Goal: Navigation & Orientation: Find specific page/section

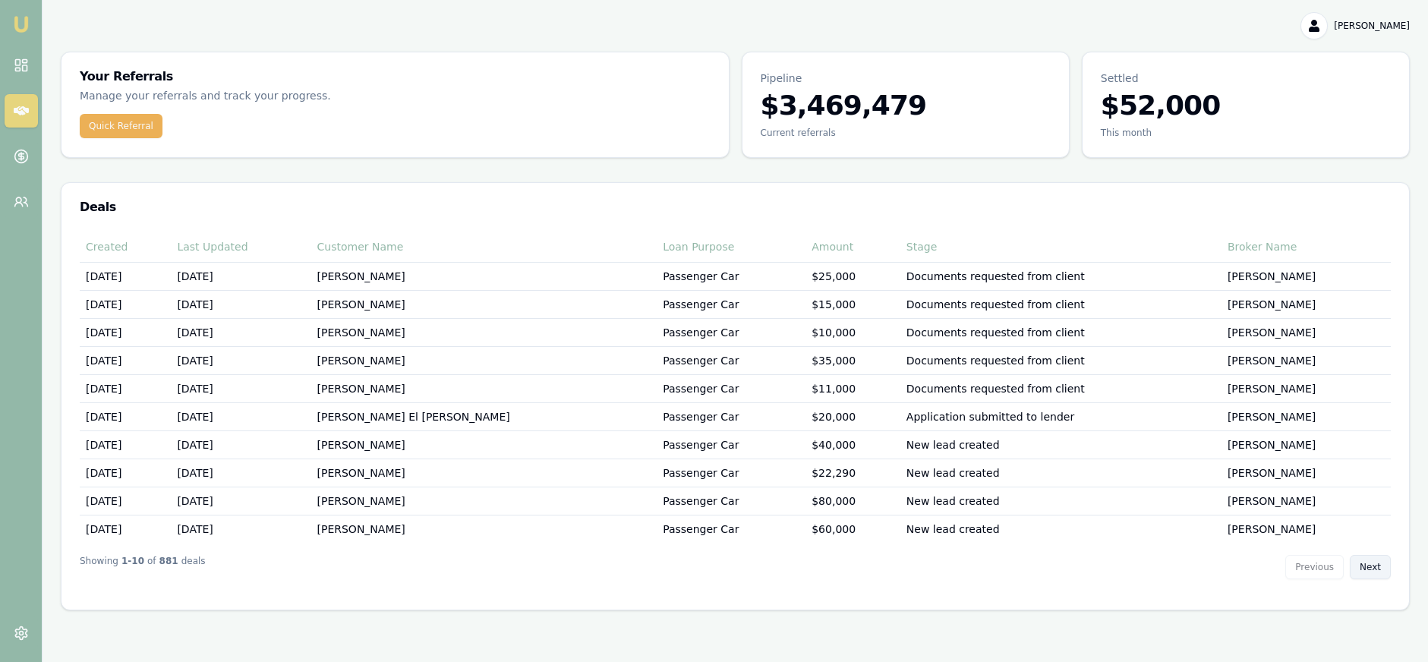
click at [1375, 562] on button "Next" at bounding box center [1370, 567] width 41 height 24
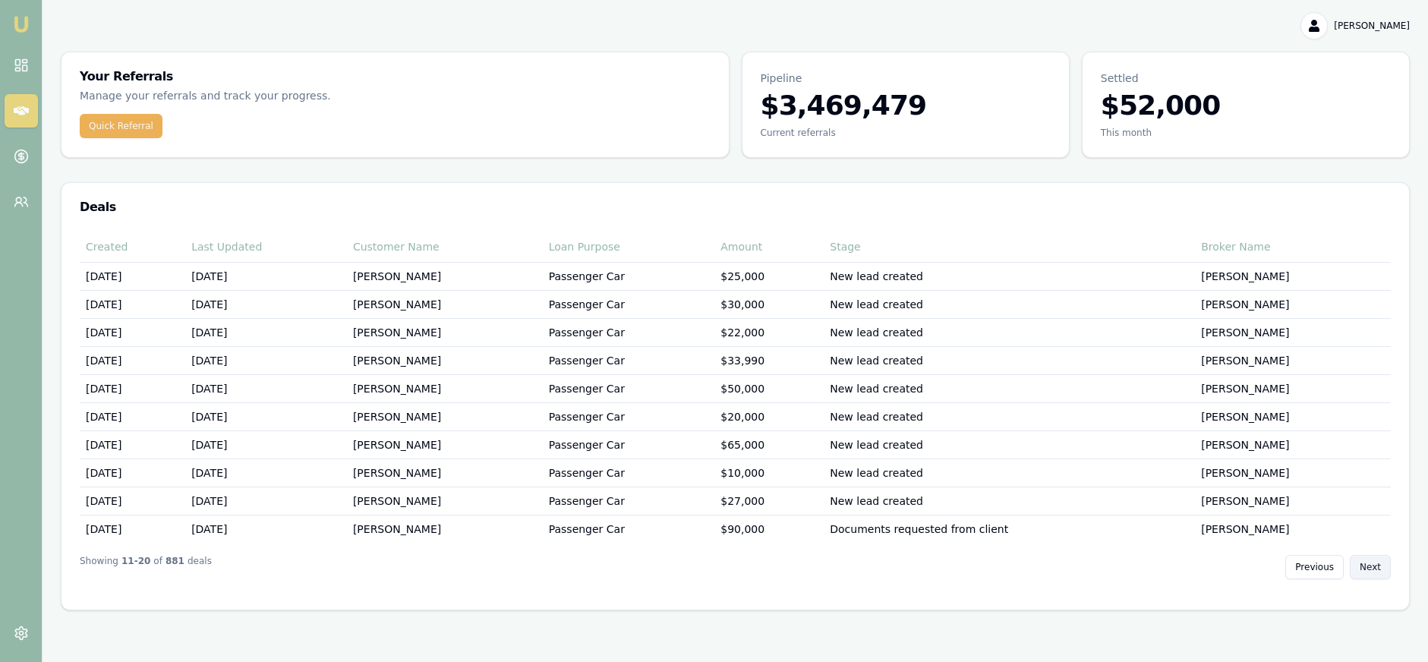
click at [1374, 562] on button "Next" at bounding box center [1370, 567] width 41 height 24
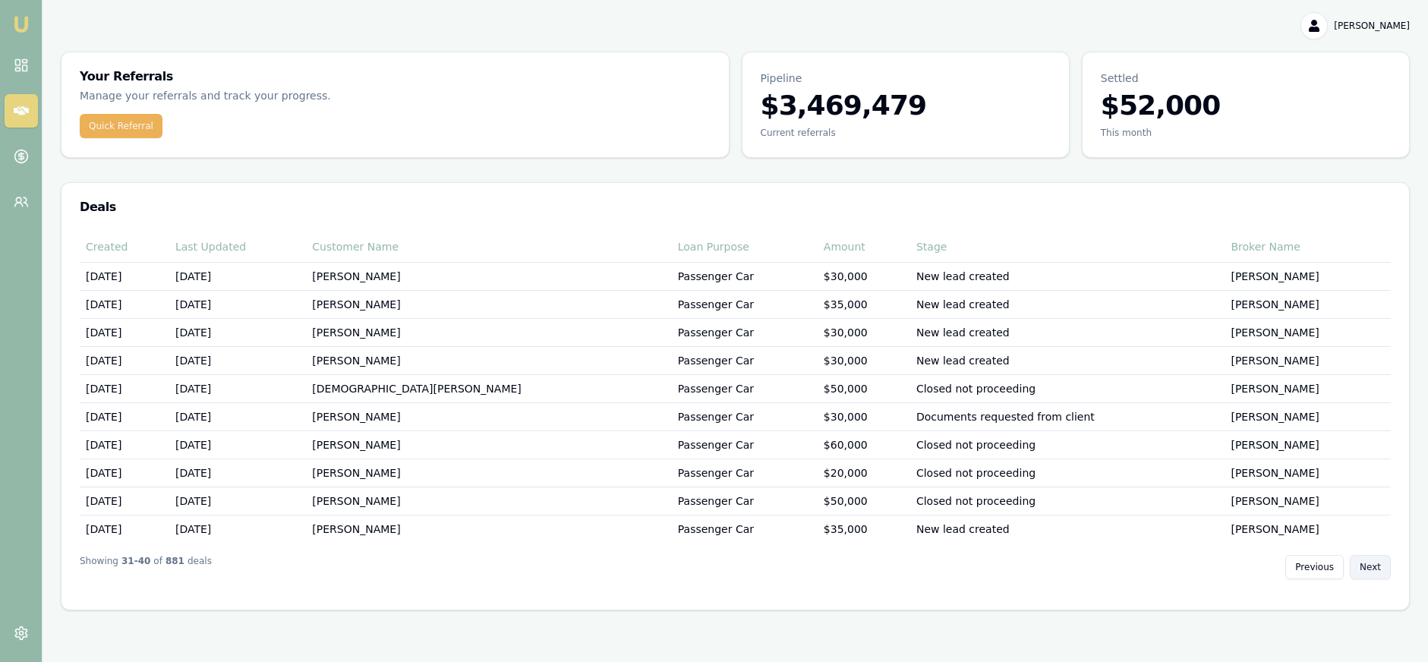
click at [1374, 562] on button "Next" at bounding box center [1370, 567] width 41 height 24
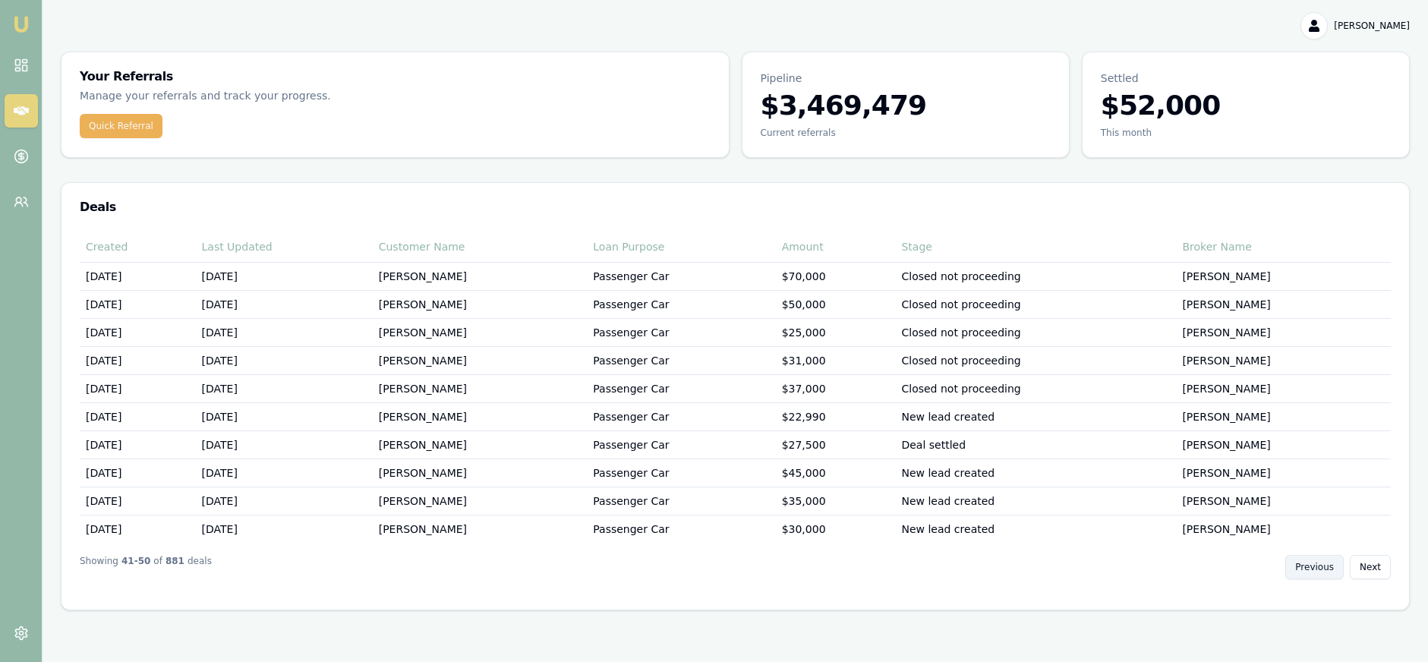
click at [1302, 562] on button "Previous" at bounding box center [1314, 567] width 58 height 24
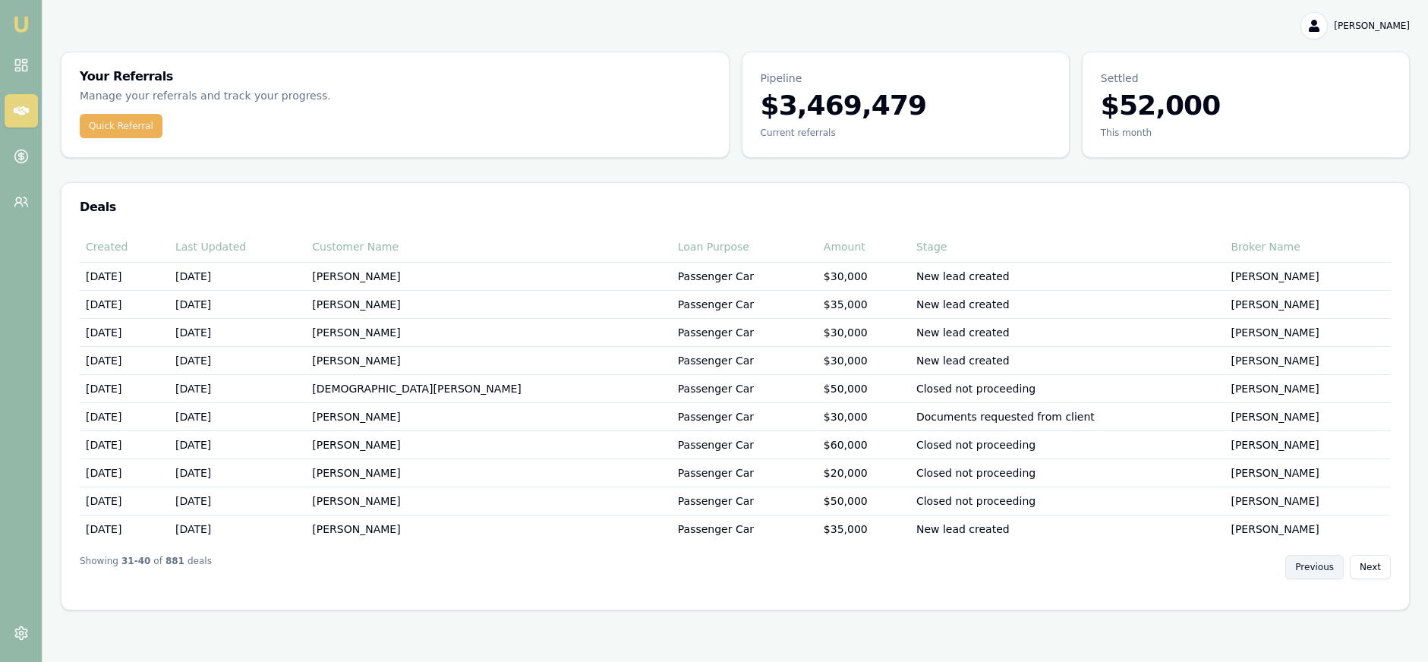
click at [1303, 562] on button "Previous" at bounding box center [1314, 567] width 58 height 24
click at [1304, 562] on button "Previous" at bounding box center [1314, 567] width 58 height 24
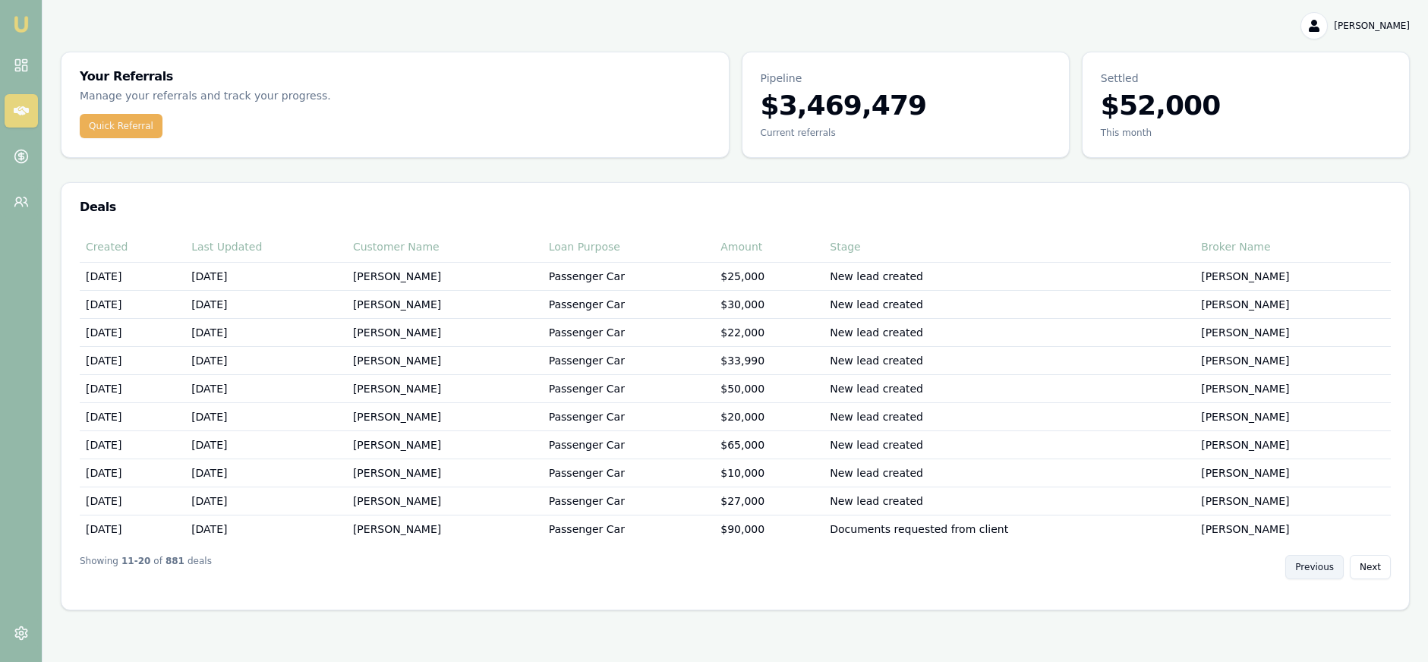
click at [1304, 562] on button "Previous" at bounding box center [1314, 567] width 58 height 24
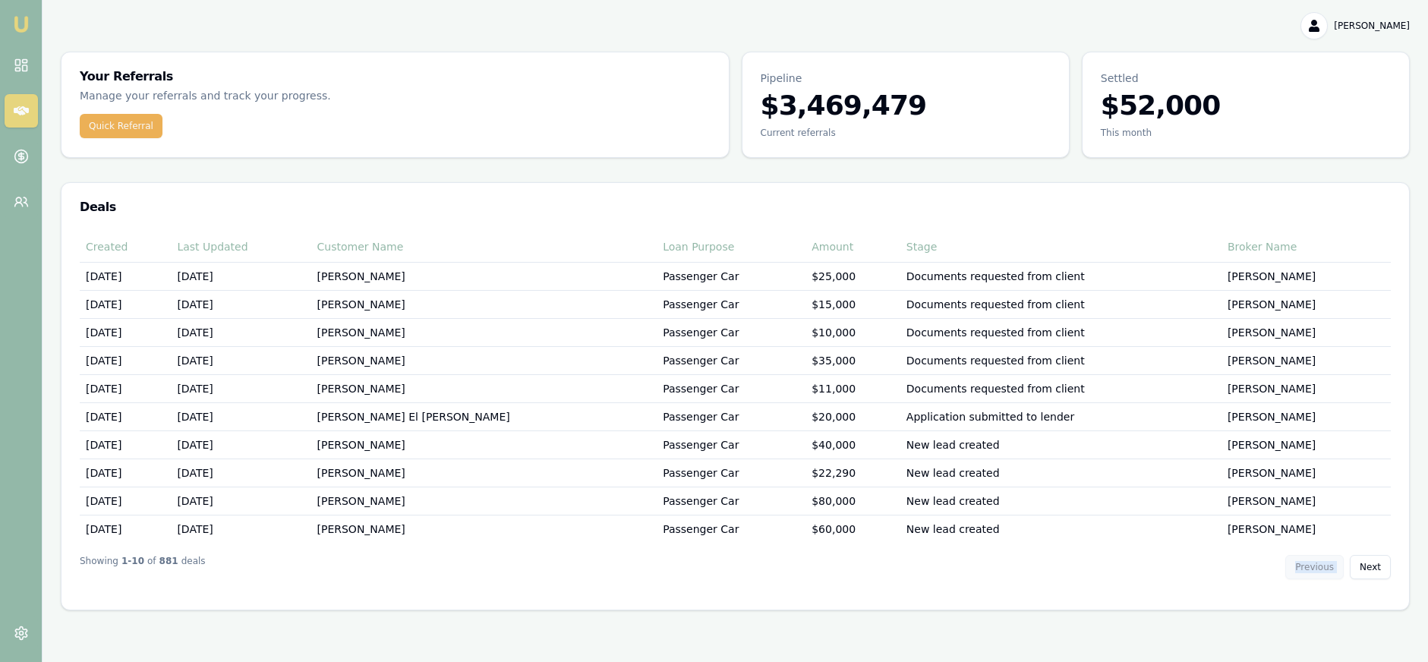
click at [1304, 562] on div "Previous Next" at bounding box center [1338, 567] width 106 height 24
click at [1376, 563] on button "Next" at bounding box center [1370, 567] width 41 height 24
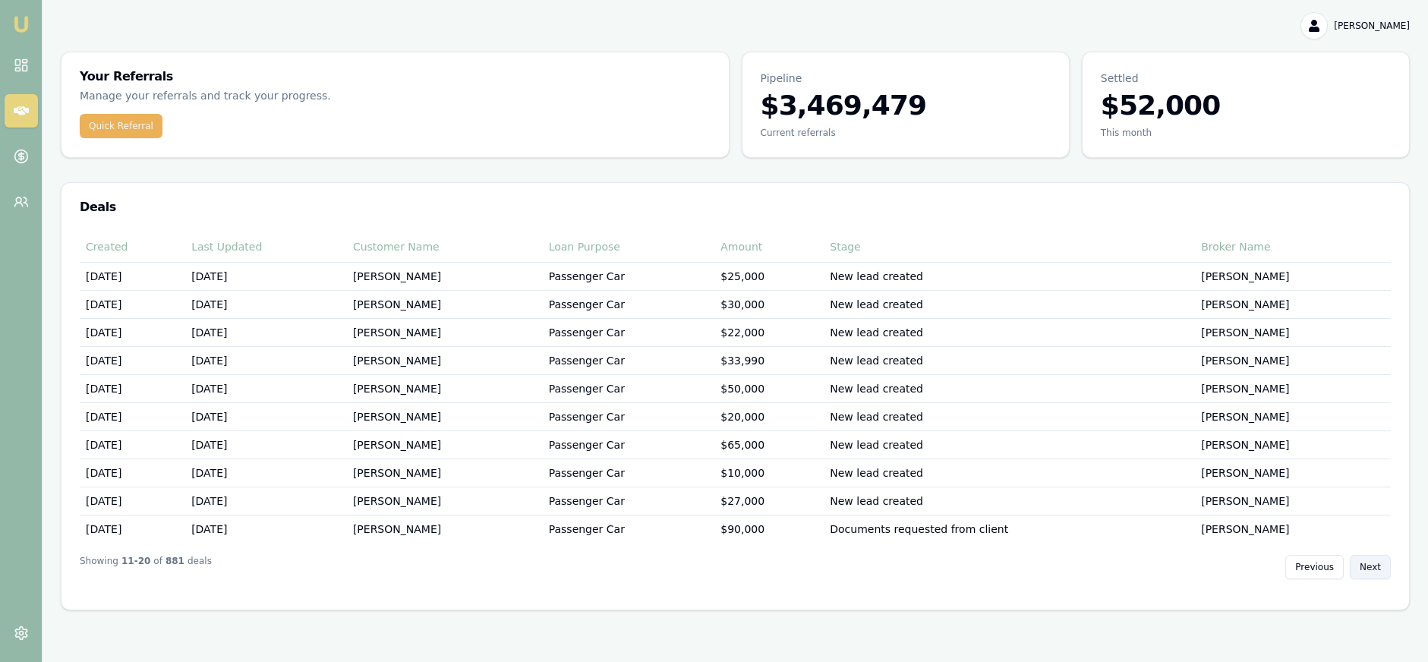
click at [1376, 563] on button "Next" at bounding box center [1370, 567] width 41 height 24
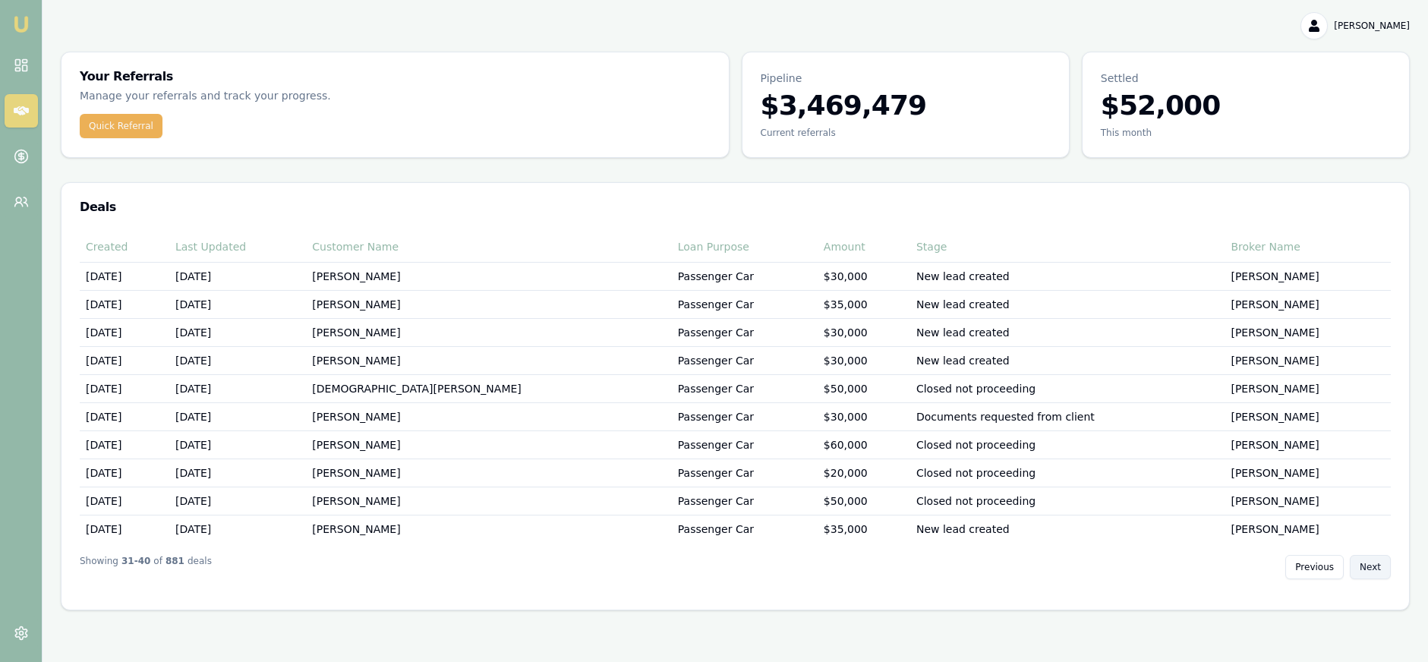
click at [1376, 563] on button "Next" at bounding box center [1370, 567] width 41 height 24
